Goal: Task Accomplishment & Management: Use online tool/utility

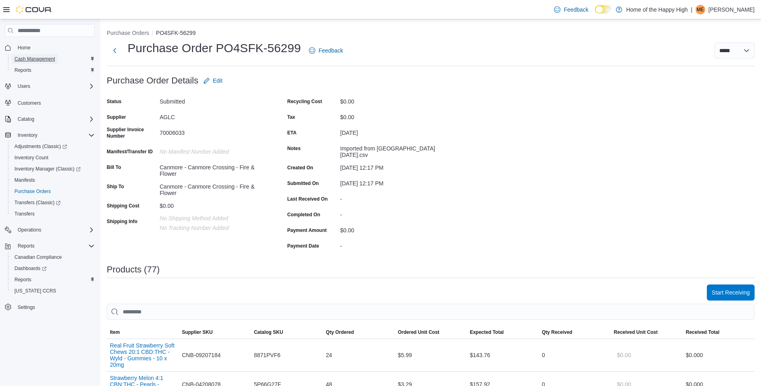
click at [35, 56] on span "Cash Management" at bounding box center [34, 59] width 41 height 6
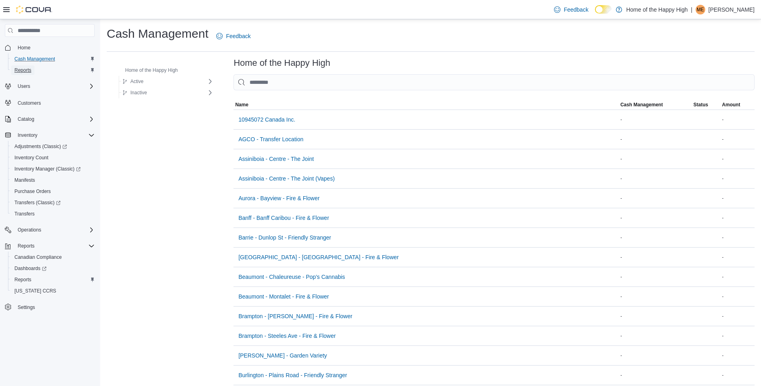
click at [24, 71] on span "Reports" at bounding box center [22, 70] width 17 height 6
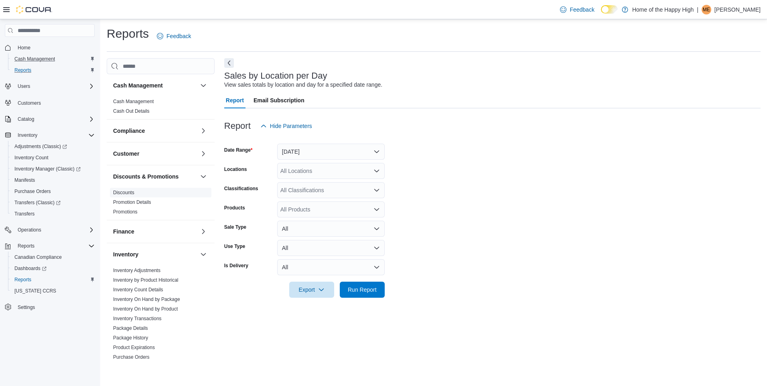
click at [126, 192] on link "Discounts" at bounding box center [123, 193] width 21 height 6
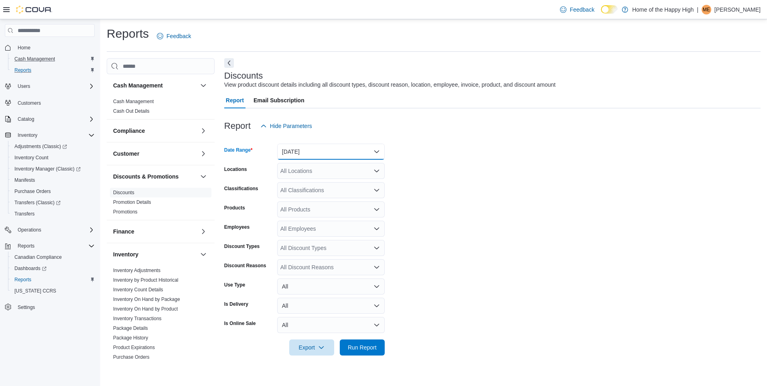
click at [309, 152] on button "[DATE]" at bounding box center [330, 152] width 107 height 16
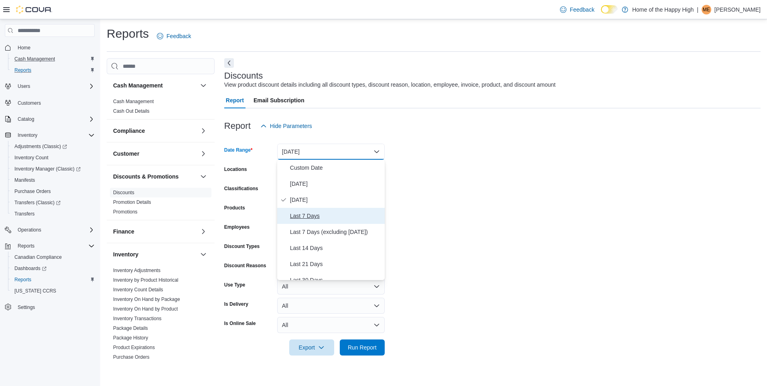
click at [308, 213] on span "Last 7 Days" at bounding box center [335, 216] width 91 height 10
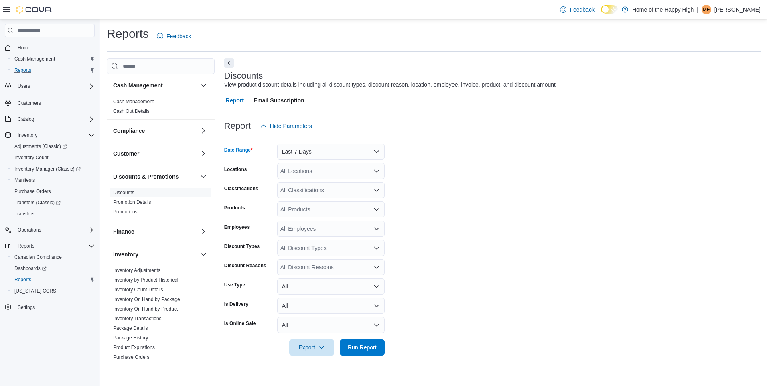
click at [309, 170] on div "All Locations" at bounding box center [330, 171] width 107 height 16
type input "****"
click at [331, 188] on span "Canmore - Canmore Crossing - Fire & Flower" at bounding box center [366, 184] width 113 height 8
click at [478, 184] on form "Date Range Last 7 Days Locations [GEOGRAPHIC_DATA] - Canmore Crossing - Fire & …" at bounding box center [492, 244] width 536 height 221
click at [365, 344] on span "Run Report" at bounding box center [362, 347] width 29 height 8
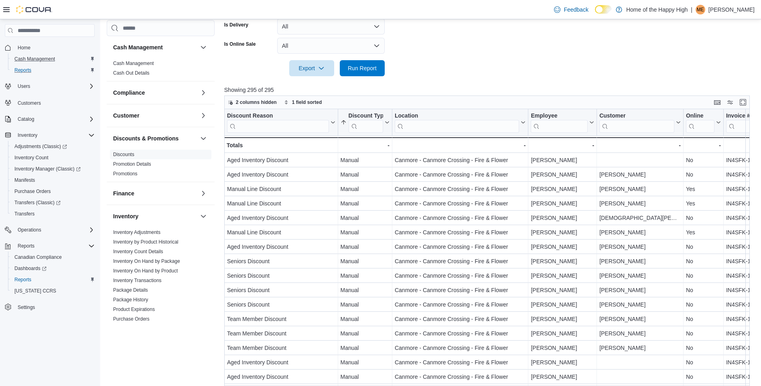
scroll to position [125, 0]
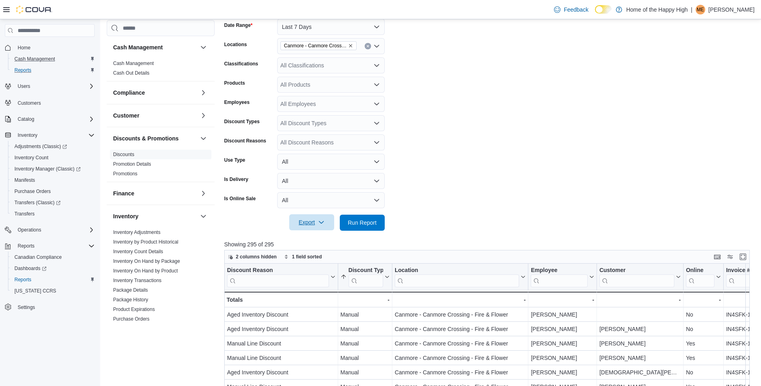
click at [307, 219] on span "Export" at bounding box center [311, 222] width 35 height 16
click at [318, 236] on span "Export to Excel" at bounding box center [313, 238] width 36 height 6
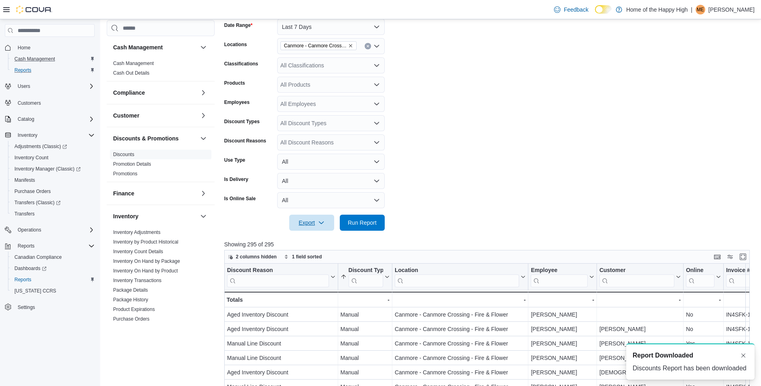
scroll to position [0, 0]
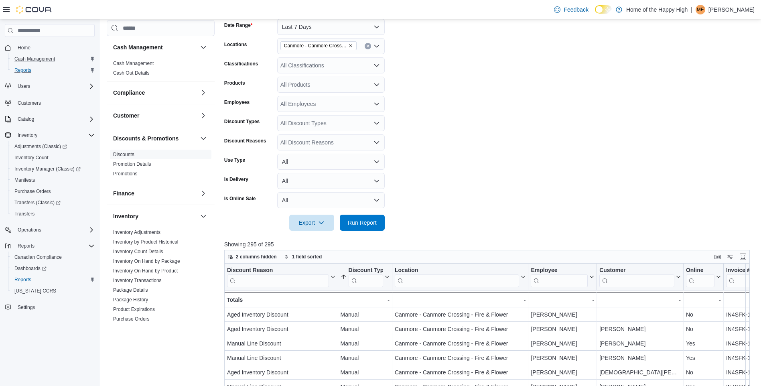
click at [582, 148] on form "Date Range Last 7 Days Locations [GEOGRAPHIC_DATA] - Canmore Crossing - Fire & …" at bounding box center [489, 119] width 531 height 221
